Goal: Find specific page/section: Find specific page/section

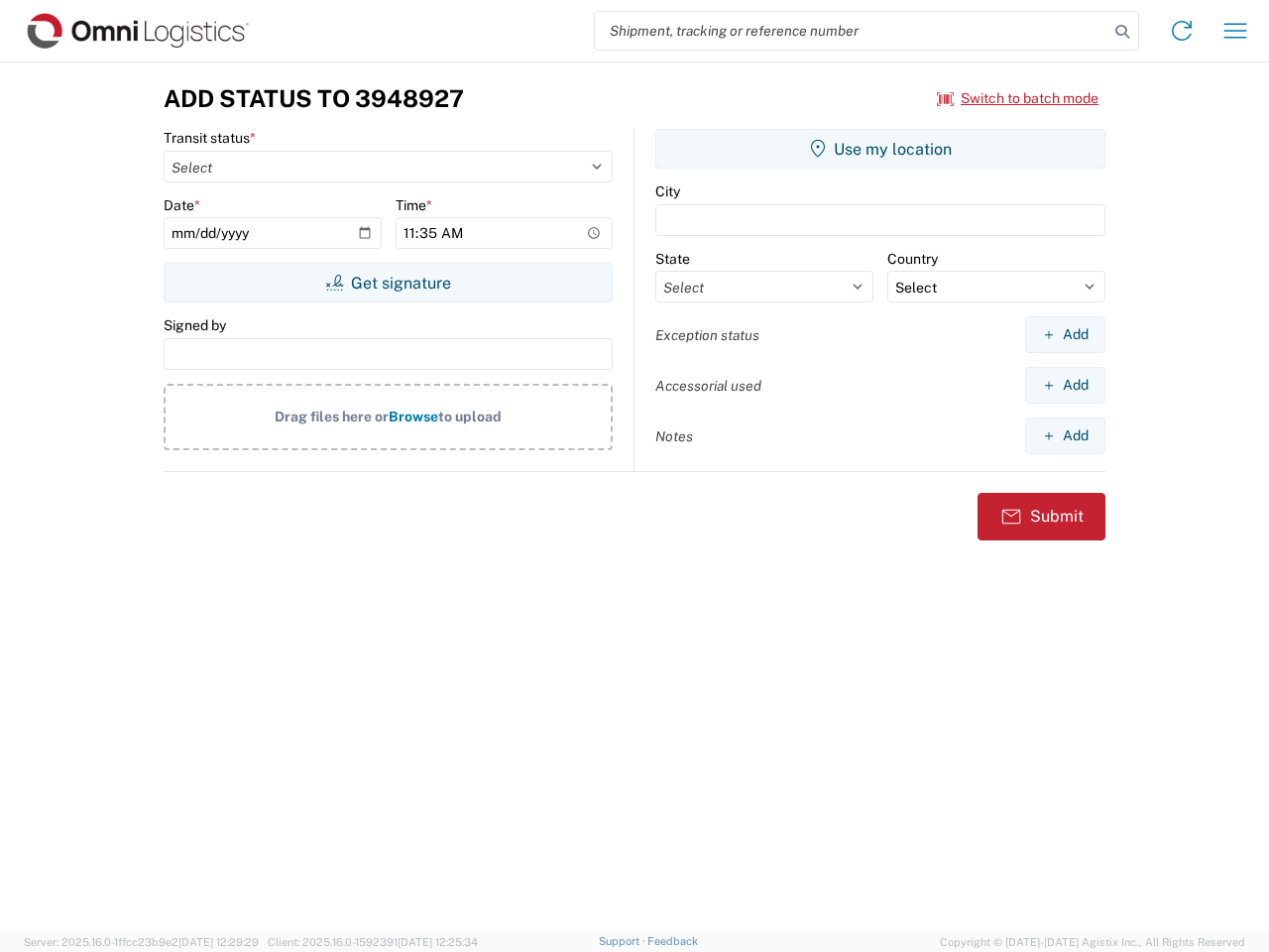
click at [851, 31] on input "search" at bounding box center [851, 31] width 513 height 38
click at [1122, 32] on icon at bounding box center [1122, 32] width 28 height 28
click at [1182, 31] on icon at bounding box center [1182, 31] width 32 height 32
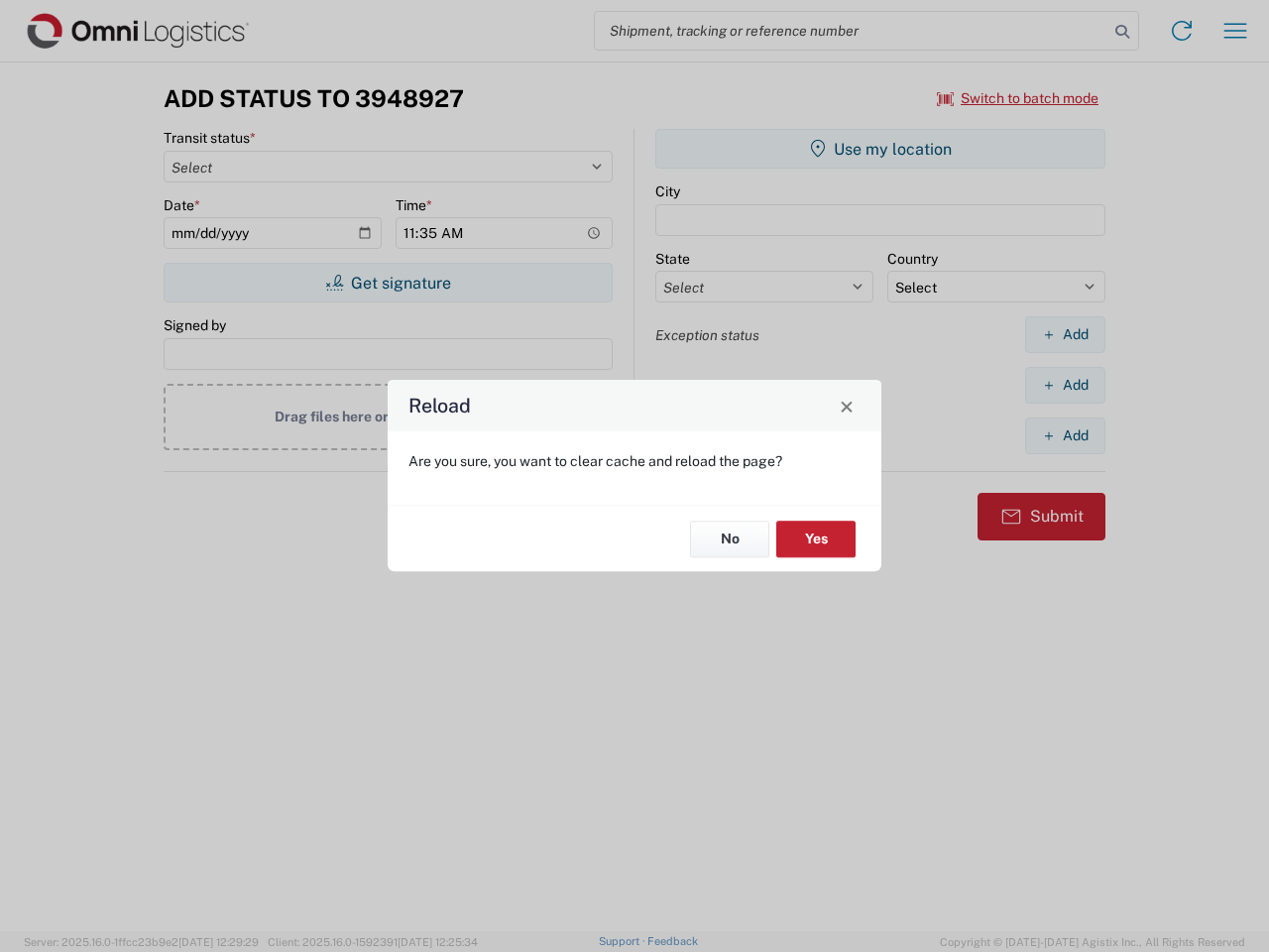
click at [1235, 31] on div "Reload Are you sure, you want to clear cache and reload the page? No Yes" at bounding box center [634, 476] width 1269 height 952
click at [1018, 98] on div "Reload Are you sure, you want to clear cache and reload the page? No Yes" at bounding box center [634, 476] width 1269 height 952
click at [388, 282] on div "Reload Are you sure, you want to clear cache and reload the page? No Yes" at bounding box center [634, 476] width 1269 height 952
click at [880, 149] on div "Reload Are you sure, you want to clear cache and reload the page? No Yes" at bounding box center [634, 476] width 1269 height 952
click at [1065, 334] on div "Reload Are you sure, you want to clear cache and reload the page? No Yes" at bounding box center [634, 476] width 1269 height 952
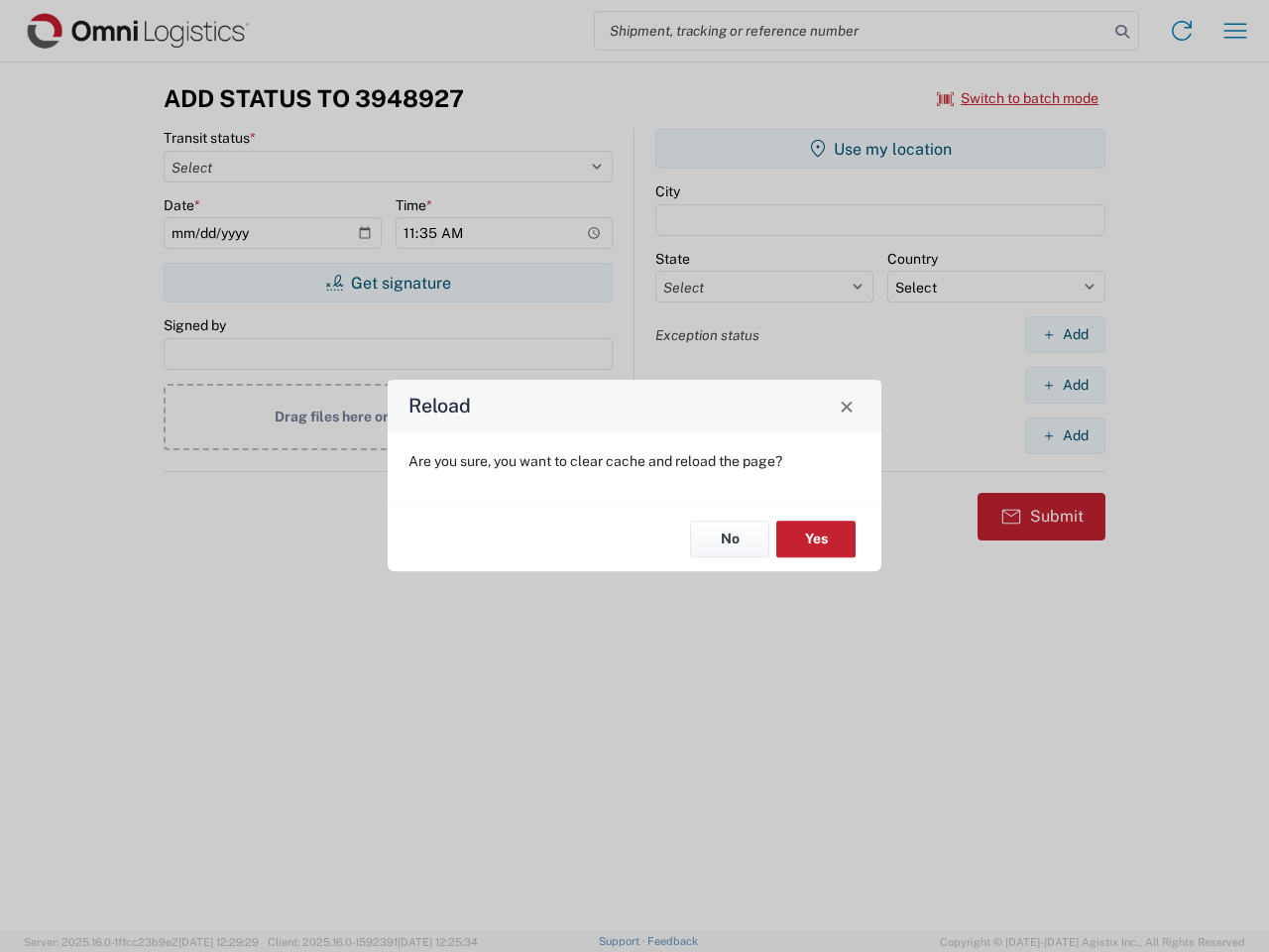
click at [1065, 385] on div "Reload Are you sure, you want to clear cache and reload the page? No Yes" at bounding box center [634, 476] width 1269 height 952
click at [1065, 435] on div "Reload Are you sure, you want to clear cache and reload the page? No Yes" at bounding box center [634, 476] width 1269 height 952
